Goal: Find specific page/section

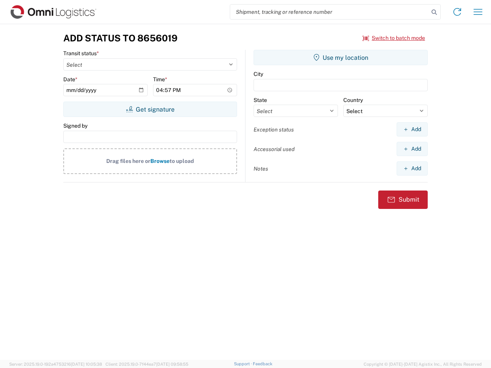
click at [329, 12] on input "search" at bounding box center [329, 12] width 199 height 15
click at [434, 12] on icon at bounding box center [434, 12] width 11 height 11
click at [457, 12] on icon at bounding box center [457, 12] width 12 height 12
click at [478, 12] on icon "button" at bounding box center [478, 12] width 9 height 6
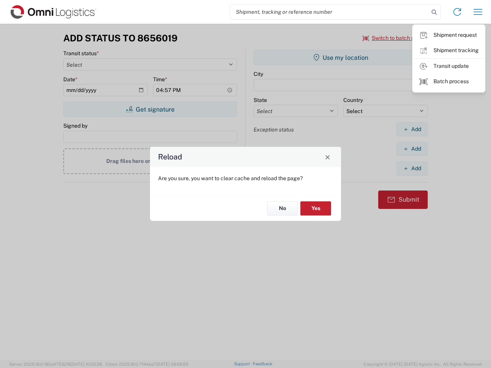
click at [150, 109] on div "Reload Are you sure, you want to clear cache and reload the page? No Yes" at bounding box center [245, 184] width 491 height 368
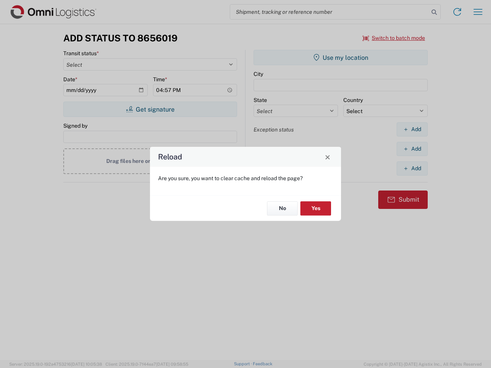
click at [341, 58] on div "Reload Are you sure, you want to clear cache and reload the page? No Yes" at bounding box center [245, 184] width 491 height 368
click at [412, 129] on div "Reload Are you sure, you want to clear cache and reload the page? No Yes" at bounding box center [245, 184] width 491 height 368
click at [412, 149] on div "Reload Are you sure, you want to clear cache and reload the page? No Yes" at bounding box center [245, 184] width 491 height 368
click at [412, 168] on div "Reload Are you sure, you want to clear cache and reload the page? No Yes" at bounding box center [245, 184] width 491 height 368
